Goal: Transaction & Acquisition: Purchase product/service

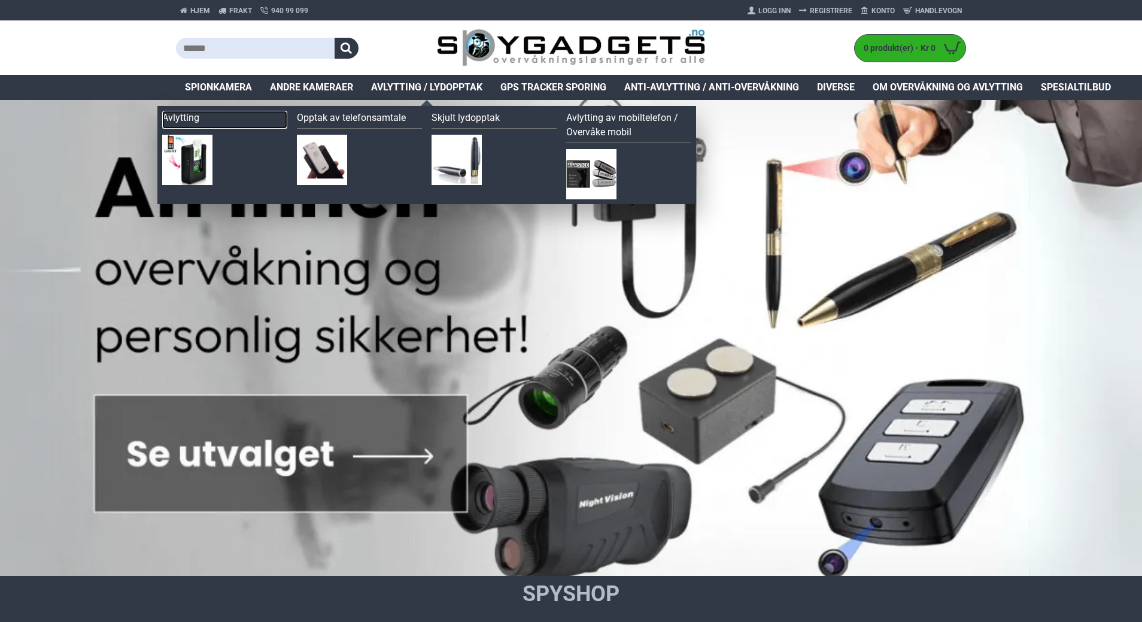
click at [186, 126] on link "Avlytting" at bounding box center [224, 120] width 125 height 18
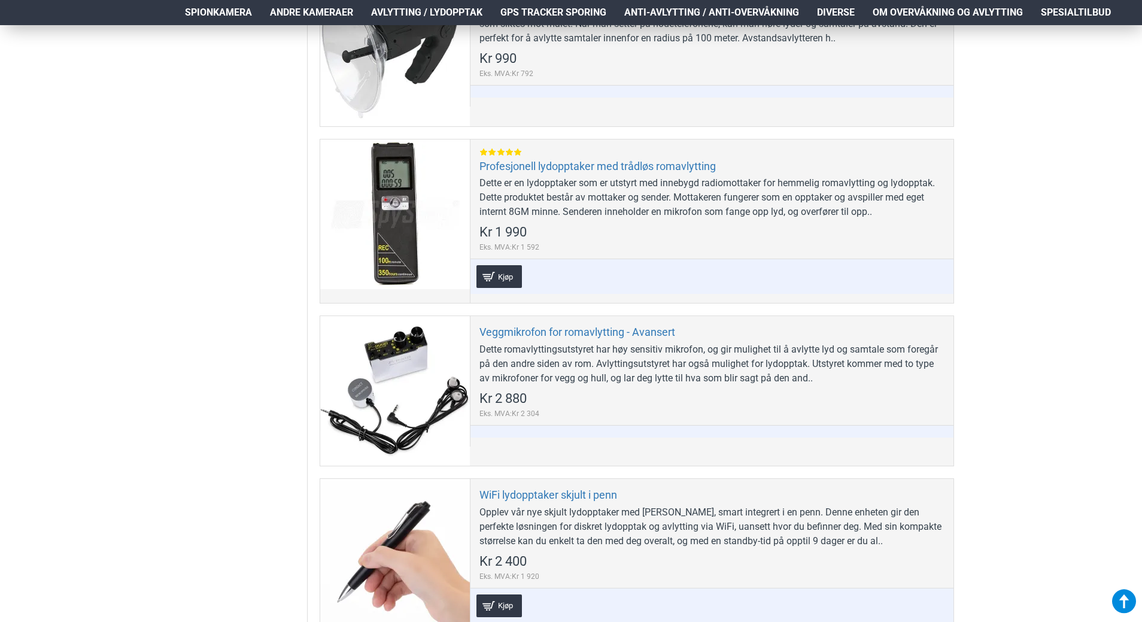
scroll to position [1077, 0]
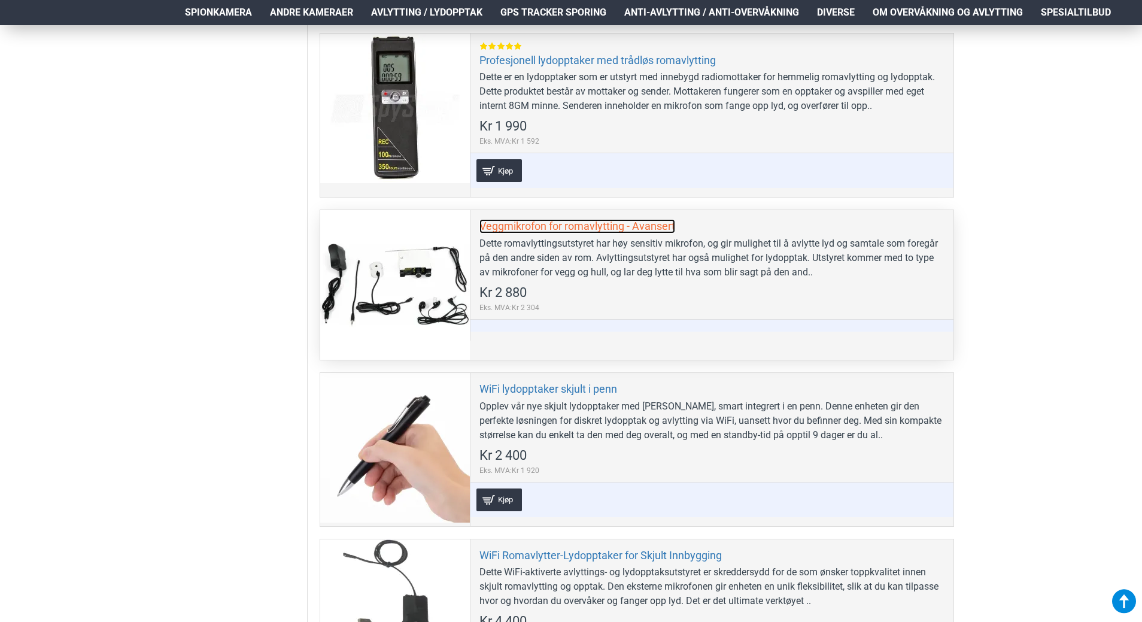
click at [575, 227] on link "Veggmikrofon for romavlytting - Avansert" at bounding box center [577, 226] width 196 height 14
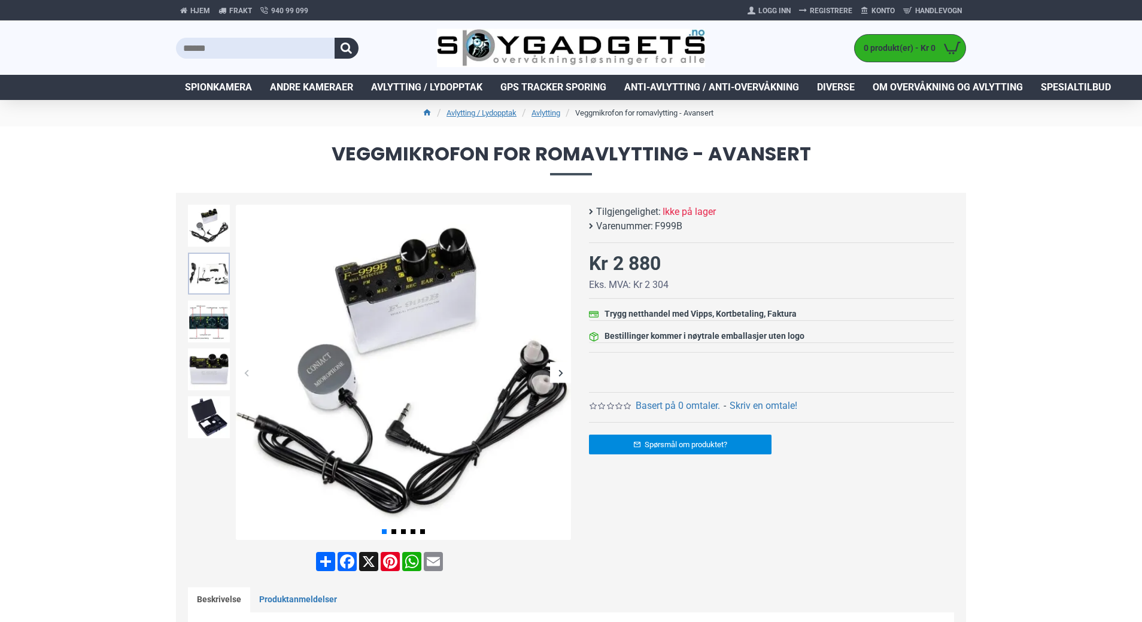
click at [203, 278] on img at bounding box center [209, 274] width 42 height 42
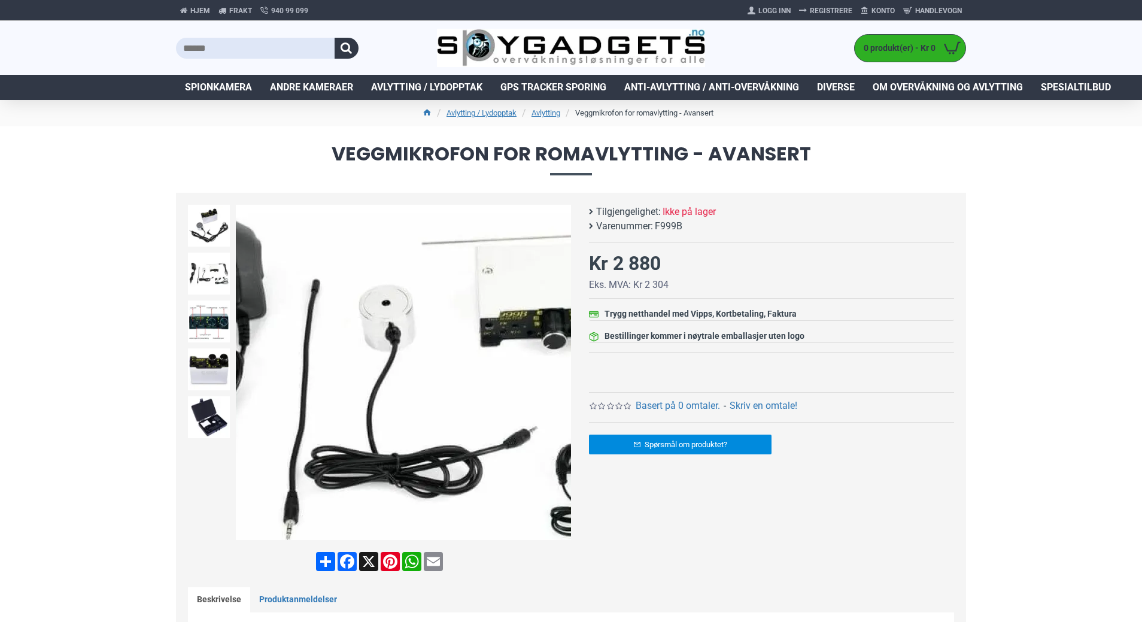
click at [331, 365] on img at bounding box center [403, 372] width 335 height 335
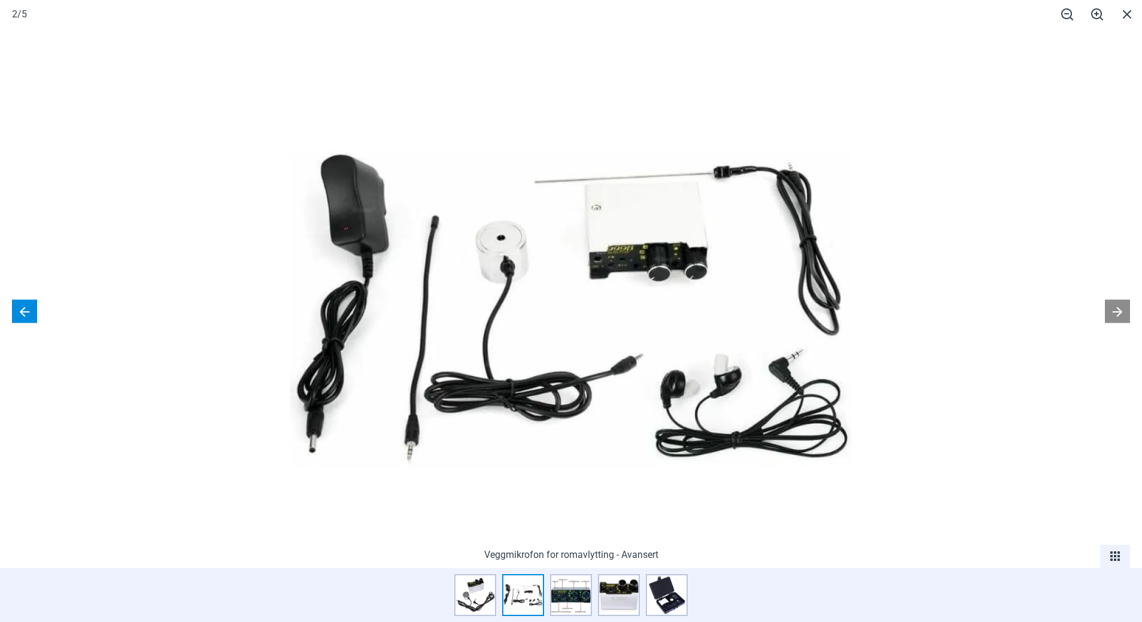
click at [18, 308] on button at bounding box center [24, 310] width 25 height 23
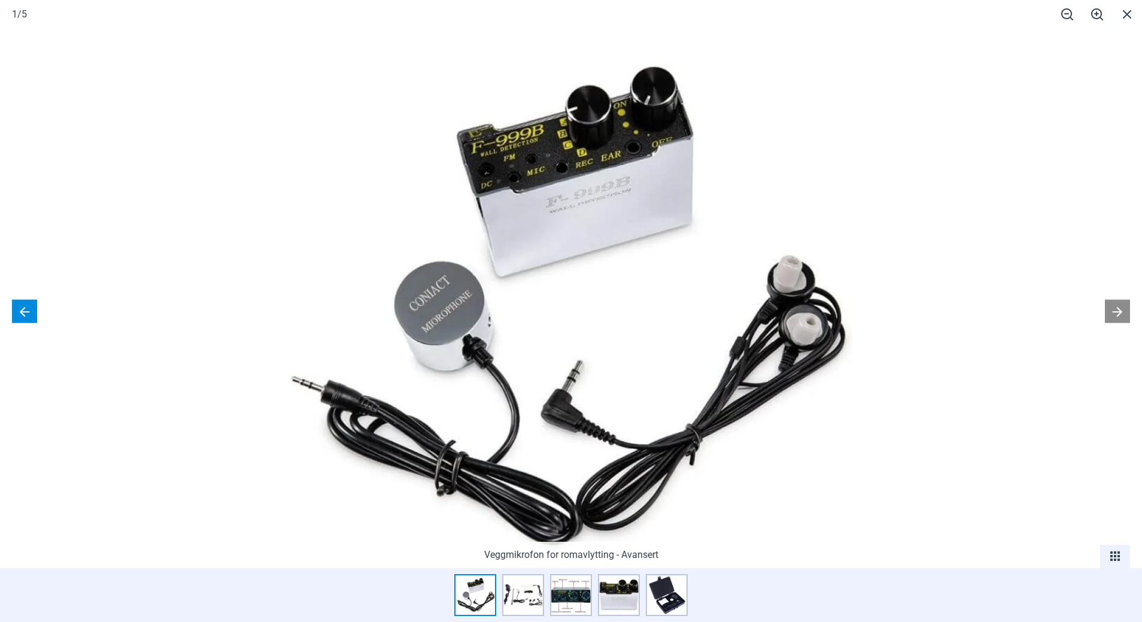
click at [18, 308] on button at bounding box center [24, 310] width 25 height 23
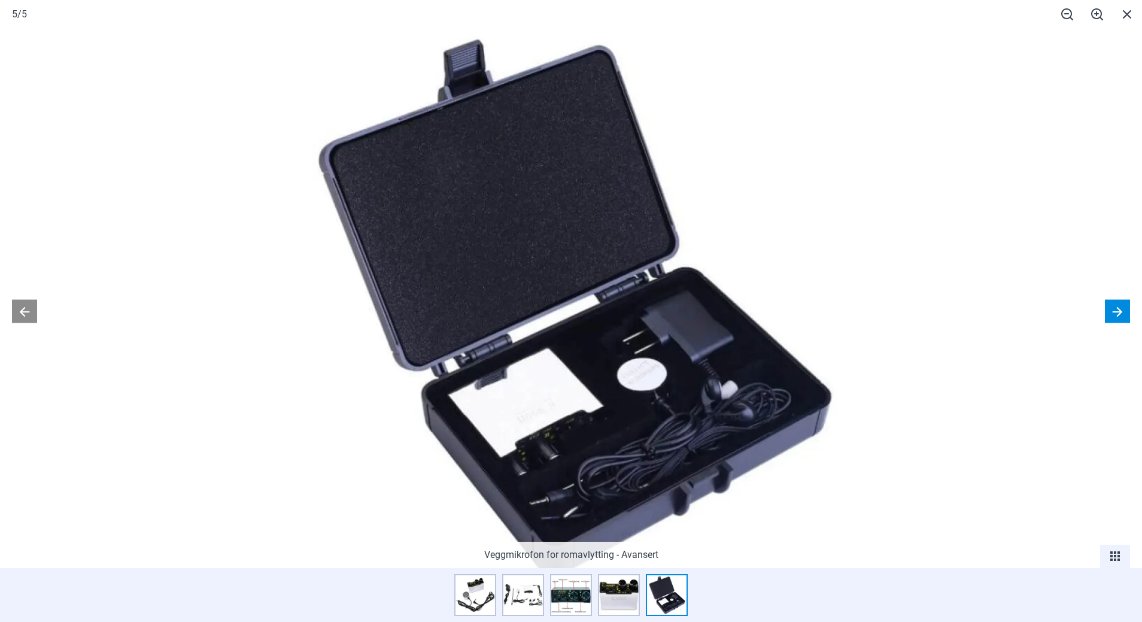
click at [1119, 315] on button at bounding box center [1117, 310] width 25 height 23
